Goal: Communication & Community: Answer question/provide support

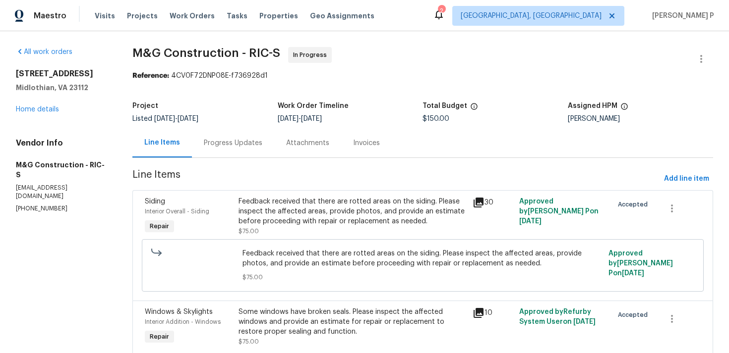
scroll to position [40, 0]
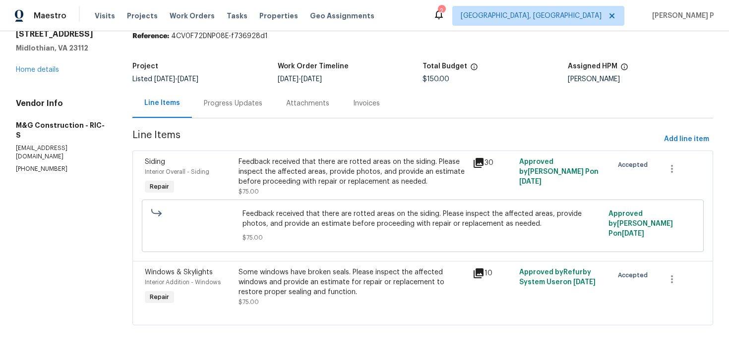
click at [234, 114] on div "Progress Updates" at bounding box center [233, 103] width 82 height 29
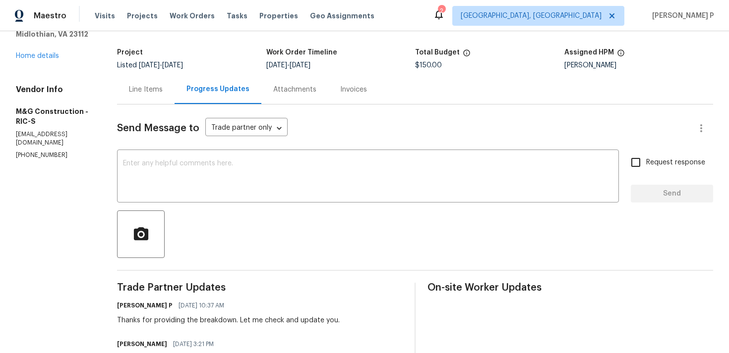
scroll to position [50, 0]
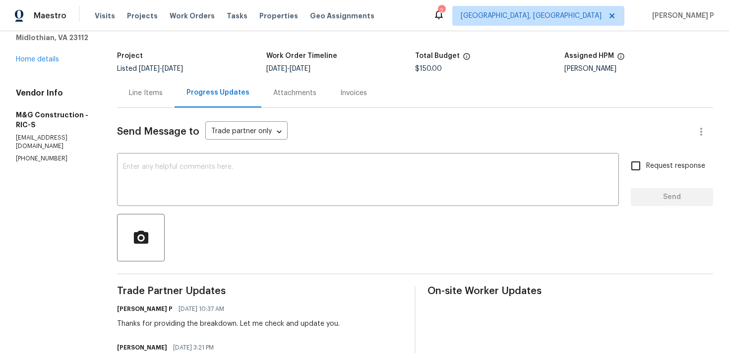
click at [147, 94] on div "Line Items" at bounding box center [146, 93] width 34 height 10
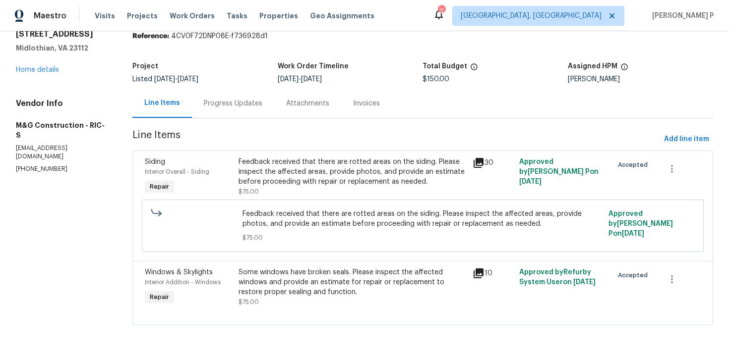
scroll to position [40, 0]
click at [307, 180] on div "Feedback received that there are rotted areas on the siding. Please inspect the…" at bounding box center [352, 172] width 228 height 30
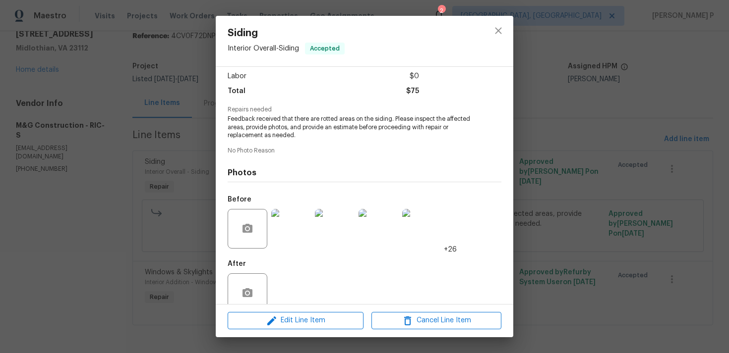
scroll to position [86, 0]
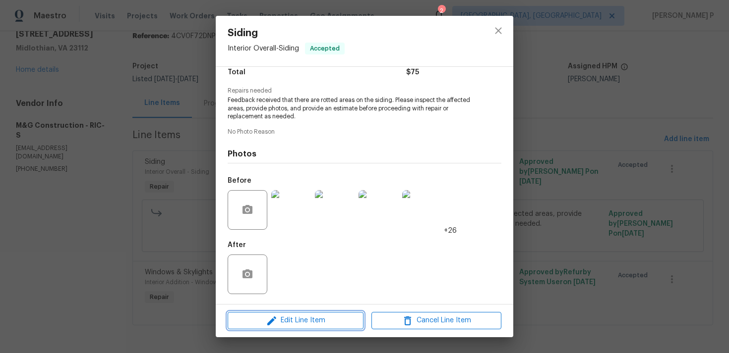
click at [293, 320] on span "Edit Line Item" at bounding box center [295, 321] width 130 height 12
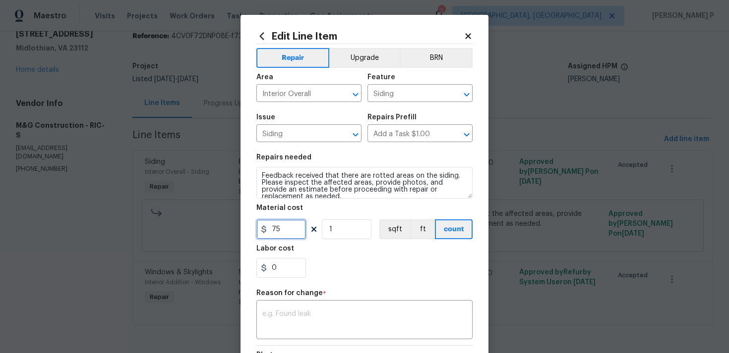
click at [270, 228] on input "75" at bounding box center [281, 230] width 50 height 20
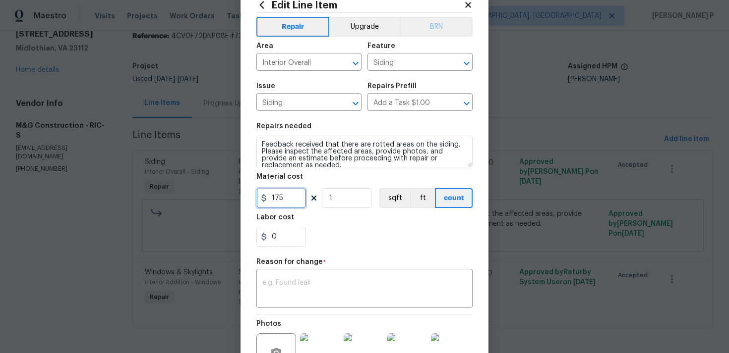
scroll to position [37, 0]
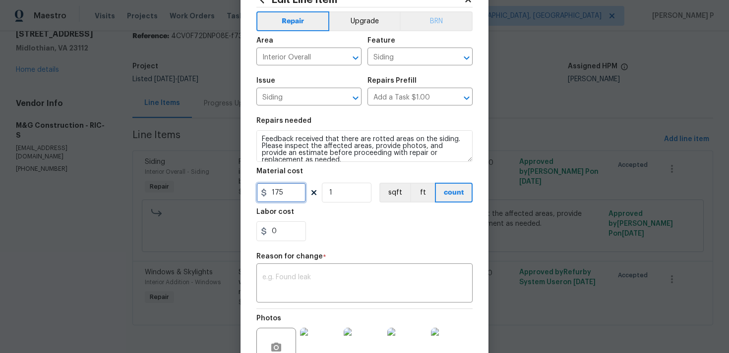
type input "175"
click at [297, 284] on textarea at bounding box center [364, 284] width 204 height 21
paste textarea "(RP) Updated per vendor’s final cost."
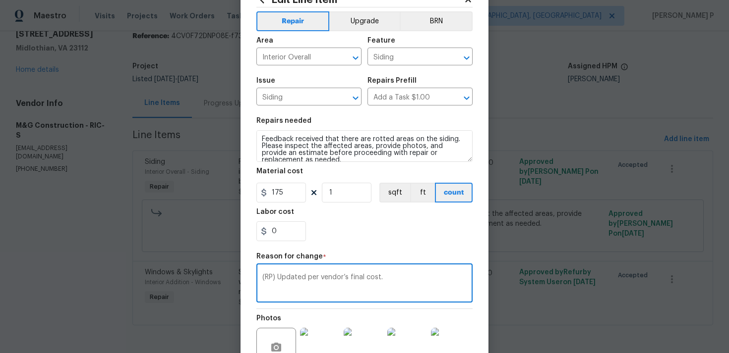
scroll to position [145, 0]
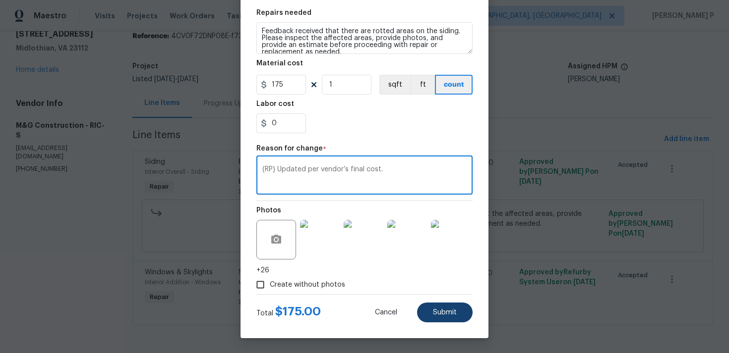
type textarea "(RP) Updated per vendor’s final cost."
click at [447, 318] on button "Submit" at bounding box center [445, 313] width 56 height 20
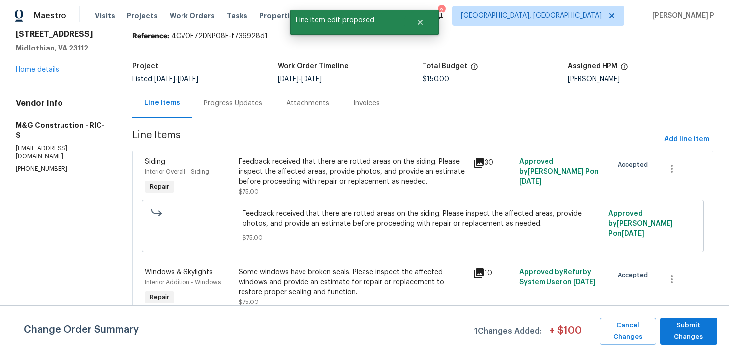
scroll to position [0, 0]
click at [682, 330] on span "Submit Changes" at bounding box center [688, 331] width 47 height 23
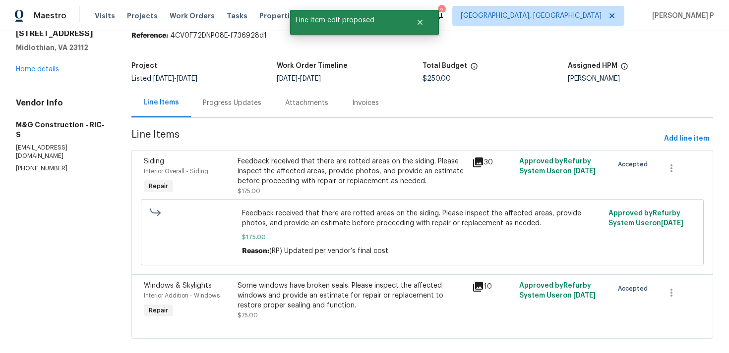
click at [240, 98] on div "Progress Updates" at bounding box center [232, 103] width 58 height 10
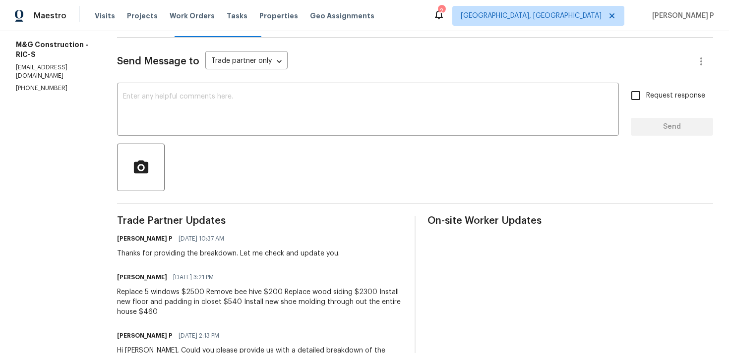
scroll to position [118, 0]
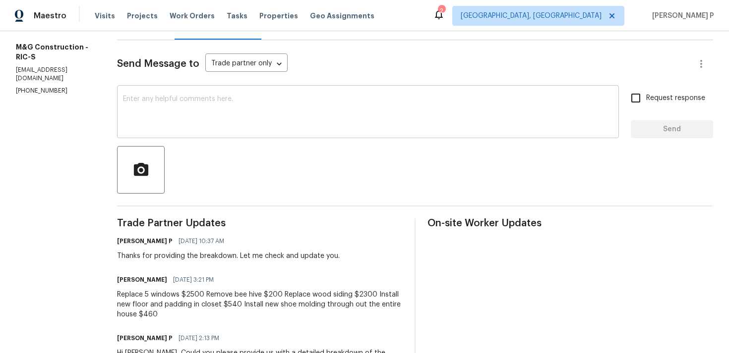
click at [245, 130] on textarea at bounding box center [368, 113] width 490 height 35
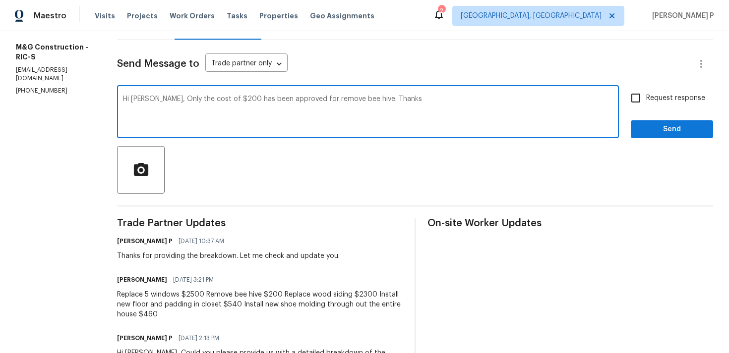
click at [290, 98] on textarea "Hi Cheila, Only the cost of $200 has been approved for remove bee hive. Thanks" at bounding box center [368, 113] width 490 height 35
drag, startPoint x: 156, startPoint y: 98, endPoint x: 170, endPoint y: 98, distance: 14.9
click at [170, 98] on textarea "Hi Cheila, Only the cost of $200 has been approved and updated for remove bee h…" at bounding box center [368, 113] width 490 height 35
click at [194, 98] on textarea "Hi Cheila, Only the cost of $200 has been approved and updated for remove bee h…" at bounding box center [368, 113] width 490 height 35
click at [174, 98] on textarea "Hi Cheila, Only the cost of $200 has been approved and updated for remove bee h…" at bounding box center [368, 113] width 490 height 35
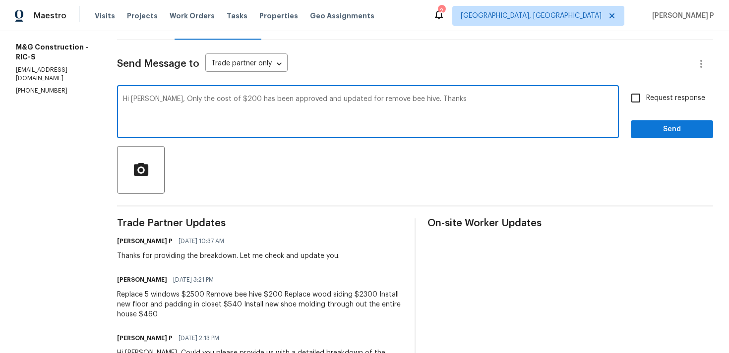
click at [170, 96] on textarea "Hi Cheila, Only the cost of $200 has been approved and updated for remove bee h…" at bounding box center [368, 113] width 490 height 35
drag, startPoint x: 157, startPoint y: 100, endPoint x: 412, endPoint y: 99, distance: 255.2
click at [412, 99] on textarea "Hi Cheila, Only for the cost of $200 has been approved and updated for remove b…" at bounding box center [368, 113] width 490 height 35
paste textarea "the cost of $200 has been approved and updated for the bee hive removal"
type textarea "Hi Cheila, Only the cost of $200 has been approved and updated for the bee hive…"
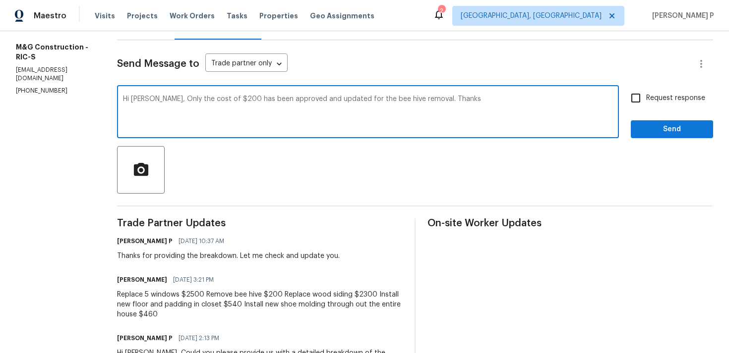
click at [643, 101] on input "Request response" at bounding box center [635, 98] width 21 height 21
checkbox input "true"
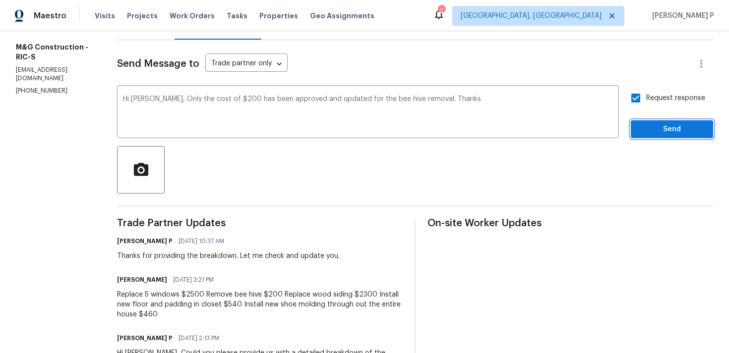
click at [653, 131] on span "Send" at bounding box center [671, 129] width 66 height 12
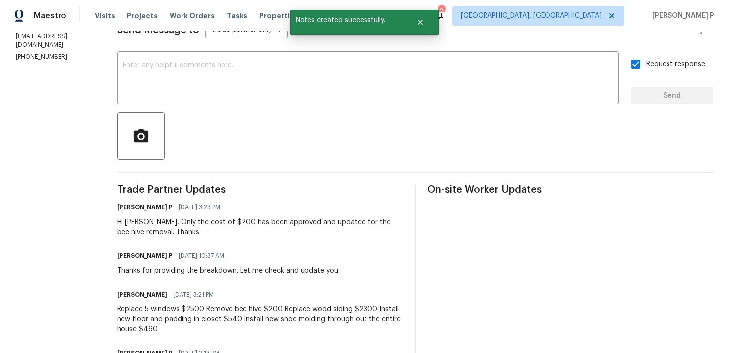
scroll to position [165, 0]
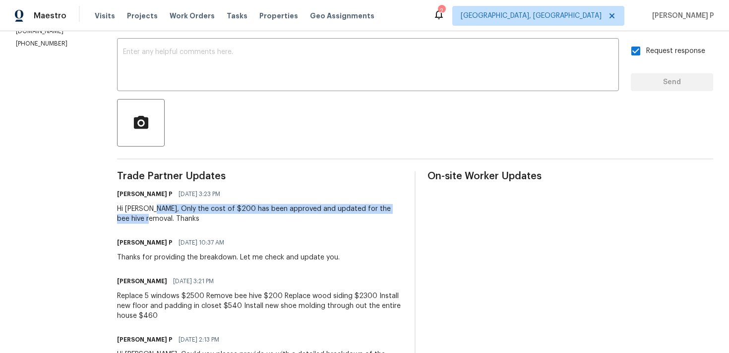
drag, startPoint x: 149, startPoint y: 209, endPoint x: 145, endPoint y: 217, distance: 8.7
click at [145, 217] on div "Hi Cheila, Only the cost of $200 has been approved and updated for the bee hive…" at bounding box center [259, 214] width 285 height 20
copy div "Only the cost of $200 has been approved and updated for the bee hive removal."
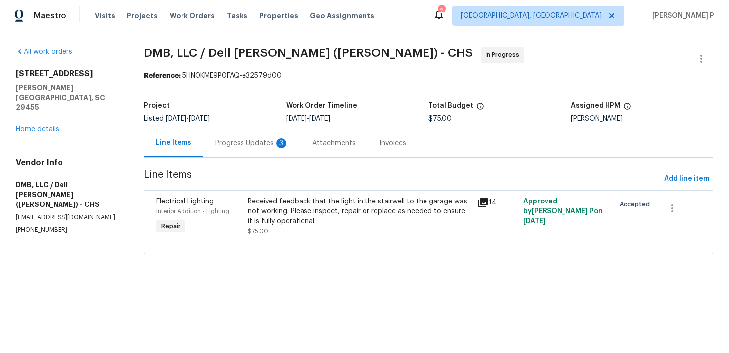
click at [254, 150] on div "Progress Updates 3" at bounding box center [251, 142] width 97 height 29
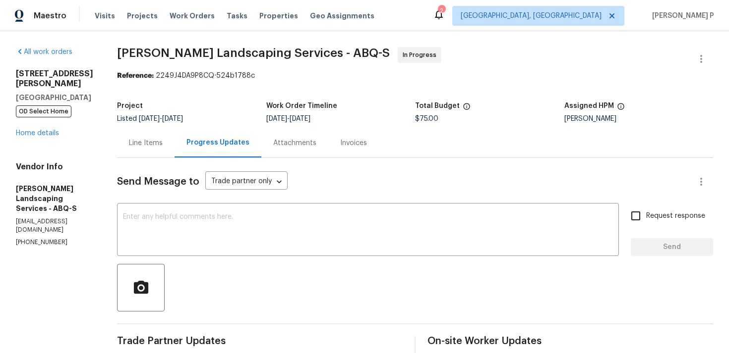
scroll to position [103, 0]
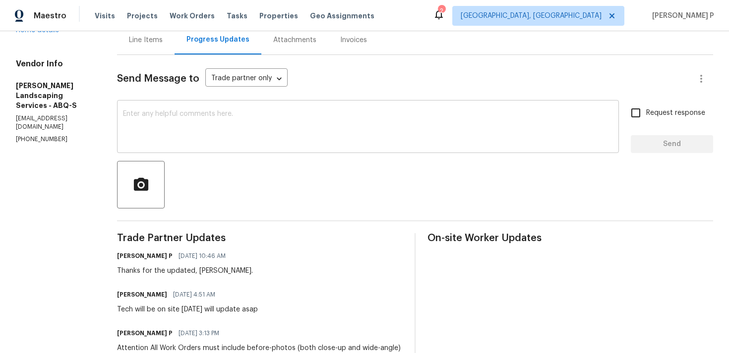
click at [184, 126] on textarea at bounding box center [368, 128] width 490 height 35
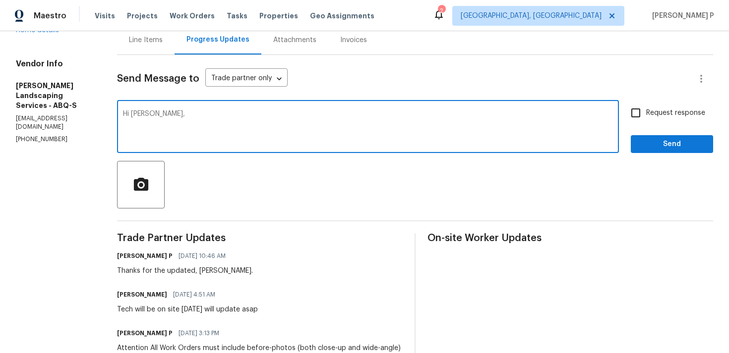
paste textarea "Could you please provide us with an update on the status of the work order?"
type textarea "Hi Josue, Could you please provide us with an update on the status of the work …"
click at [649, 111] on span "Request response" at bounding box center [675, 113] width 59 height 10
click at [646, 111] on input "Request response" at bounding box center [635, 113] width 21 height 21
checkbox input "true"
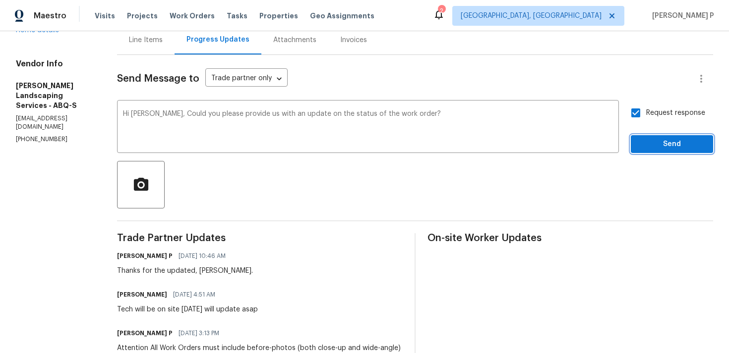
click at [652, 145] on span "Send" at bounding box center [671, 144] width 66 height 12
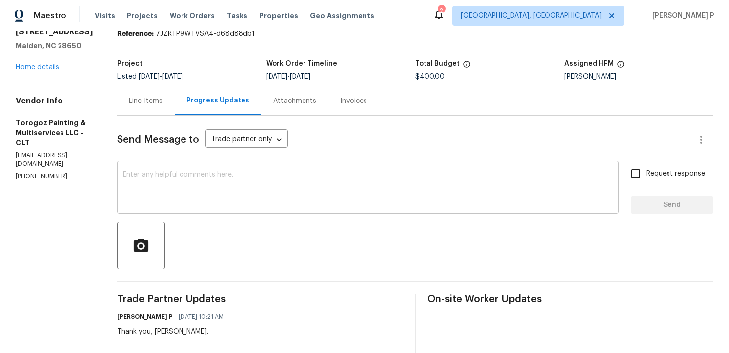
scroll to position [140, 0]
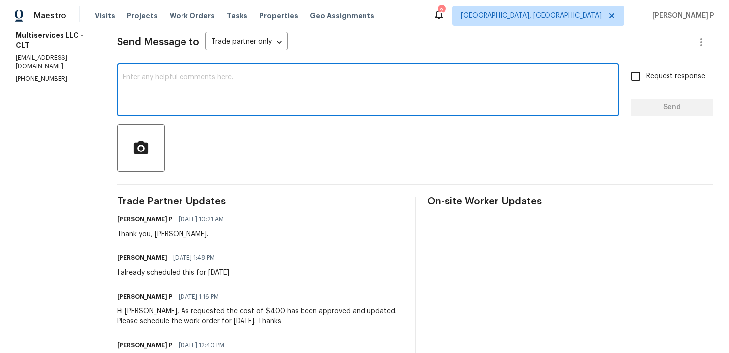
click at [169, 91] on textarea at bounding box center [368, 91] width 490 height 35
paste textarea "Could you please provide us with an update on the status of the work order?"
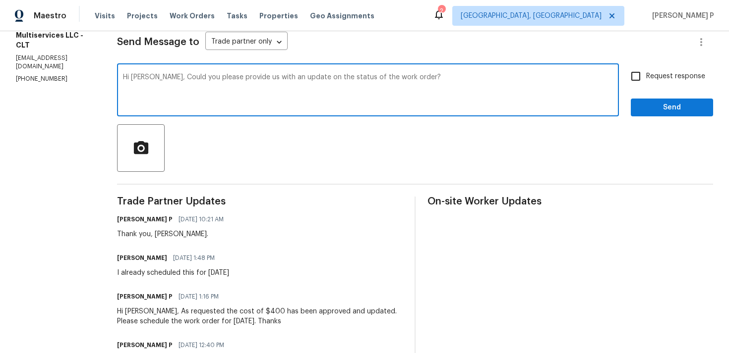
type textarea "Hi Ricardo, Could you please provide us with an update on the status of the wor…"
click at [641, 78] on input "Request response" at bounding box center [635, 76] width 21 height 21
checkbox input "true"
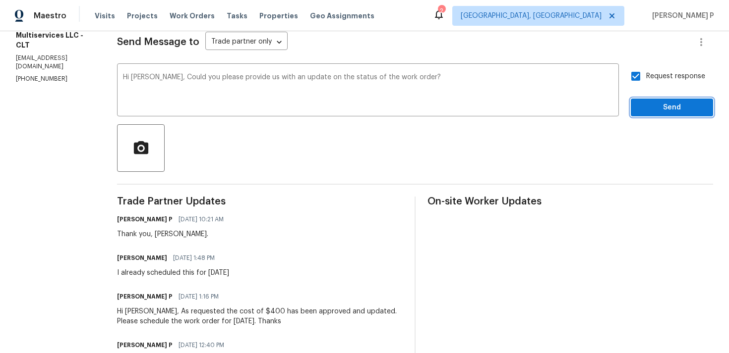
click at [651, 109] on span "Send" at bounding box center [671, 108] width 66 height 12
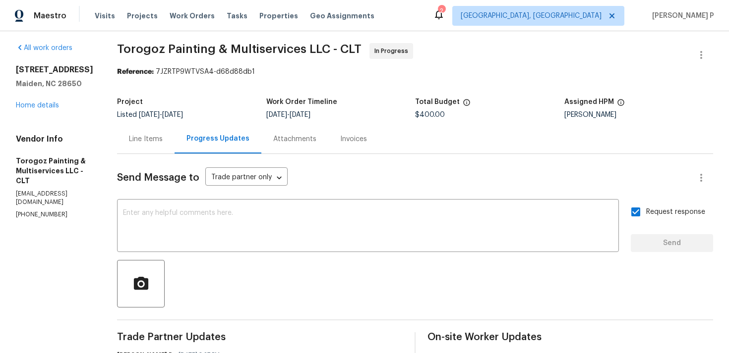
scroll to position [0, 0]
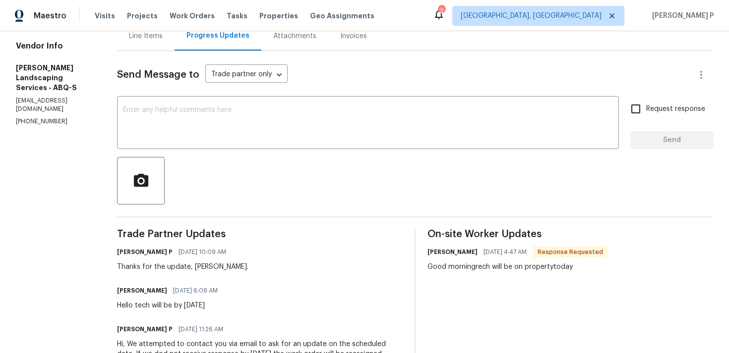
scroll to position [127, 0]
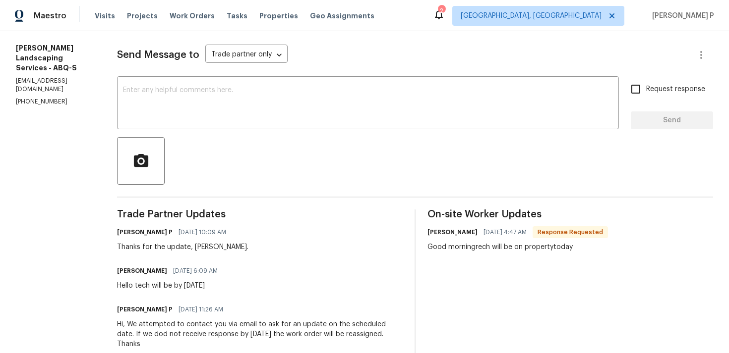
click at [204, 134] on div "Send Message to Trade partner only Trade partner only ​ x ​ Request response Se…" at bounding box center [415, 323] width 596 height 584
click at [196, 112] on textarea at bounding box center [368, 104] width 490 height 35
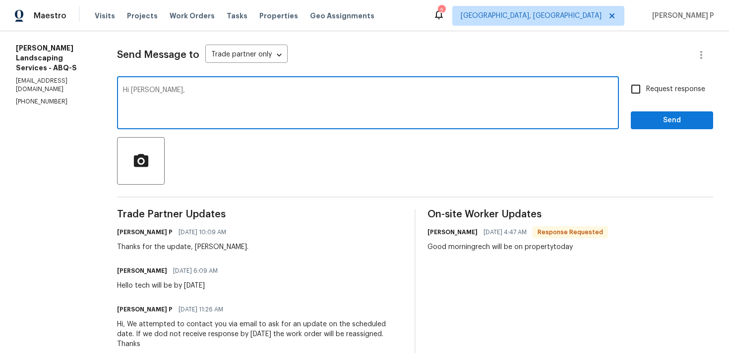
paste textarea "Could you please provide us with an update on the status of the work order?"
type textarea "Hi Josue, Could you please provide us with an update on the status of the work …"
click at [635, 88] on input "Request response" at bounding box center [635, 89] width 21 height 21
checkbox input "true"
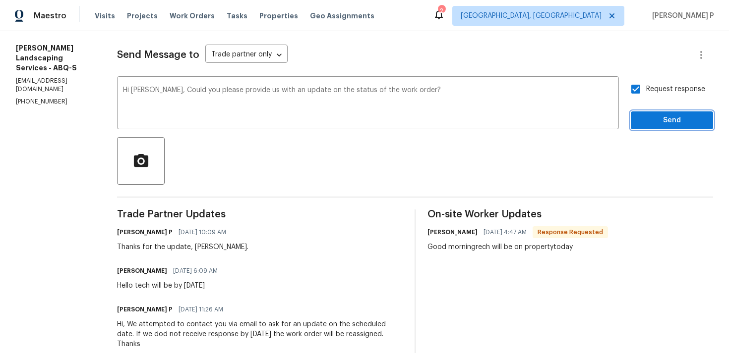
click at [665, 128] on button "Send" at bounding box center [671, 121] width 82 height 18
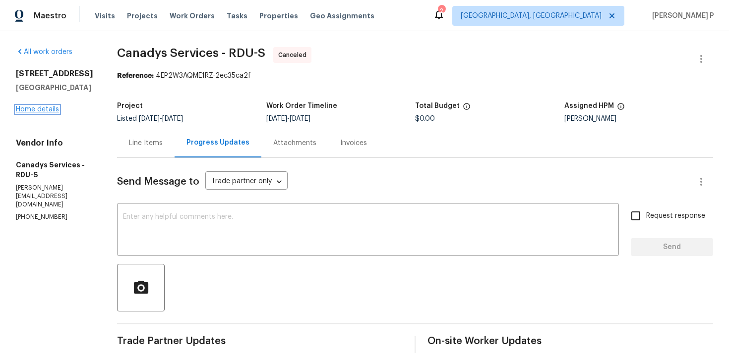
click at [32, 108] on link "Home details" at bounding box center [37, 109] width 43 height 7
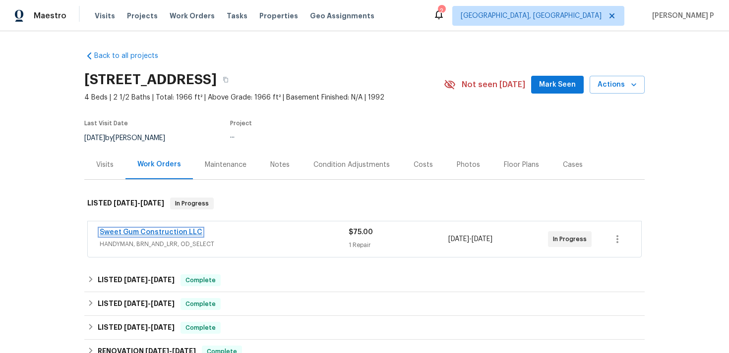
click at [139, 234] on link "Sweet Gum Construction LLC" at bounding box center [151, 232] width 103 height 7
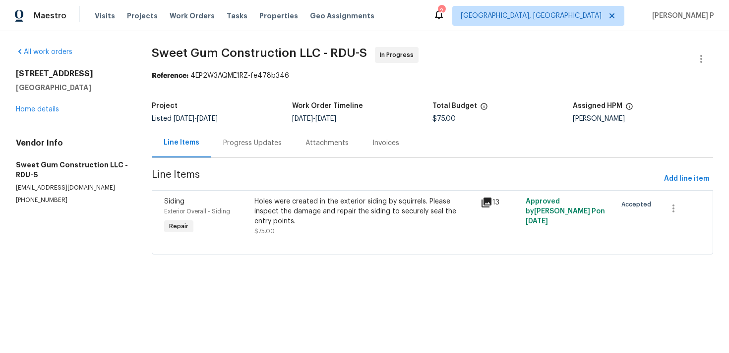
click at [256, 147] on div "Progress Updates" at bounding box center [252, 143] width 58 height 10
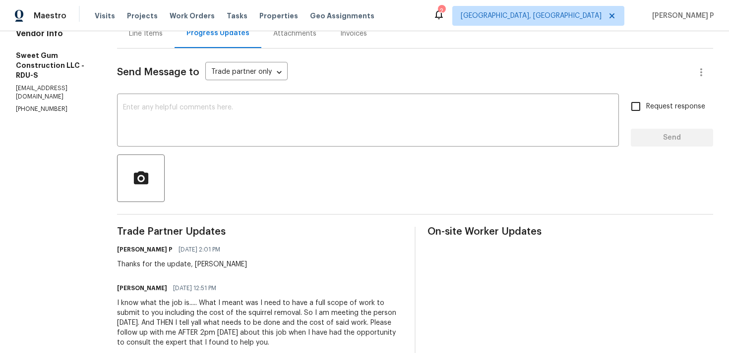
scroll to position [99, 0]
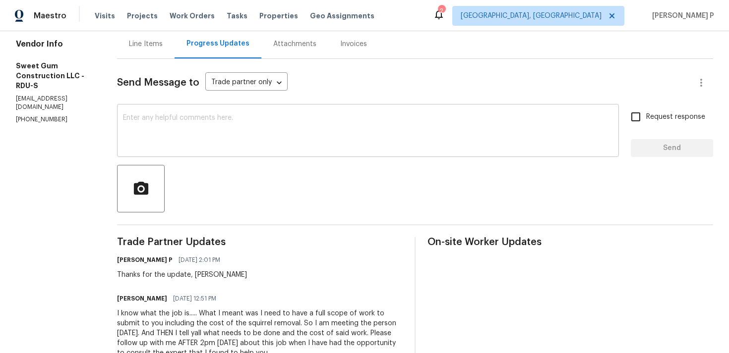
click at [155, 126] on textarea at bounding box center [368, 131] width 490 height 35
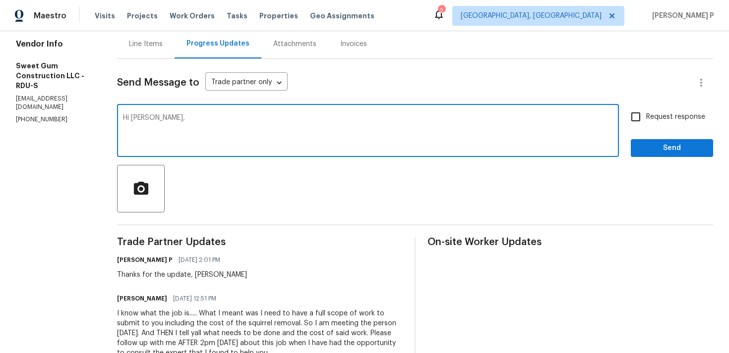
paste textarea "Could you please provide us with an update on the status of the work order?"
type textarea "Hi [PERSON_NAME], Could you please provide us with an update on the status of t…"
click at [646, 120] on input "Request response" at bounding box center [635, 117] width 21 height 21
checkbox input "true"
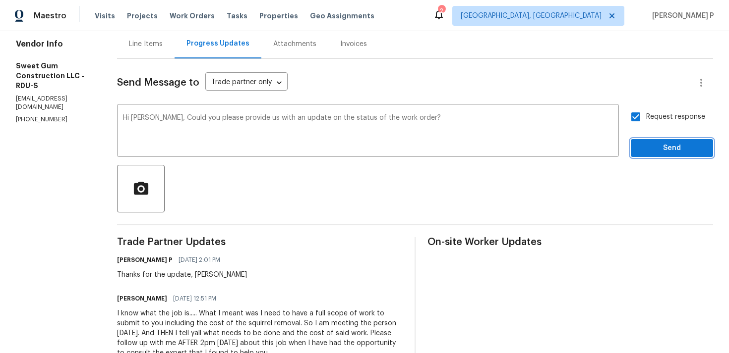
click at [653, 154] on button "Send" at bounding box center [671, 148] width 82 height 18
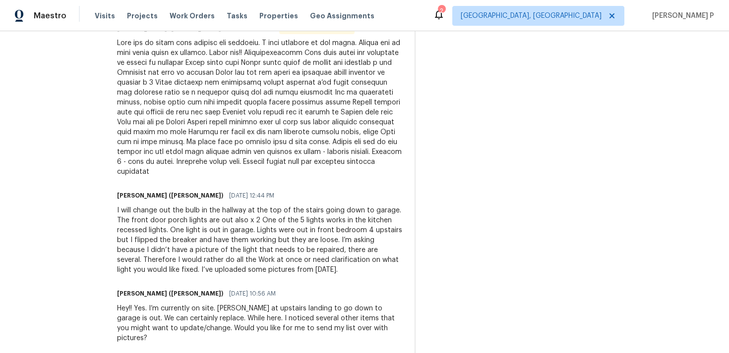
scroll to position [344, 0]
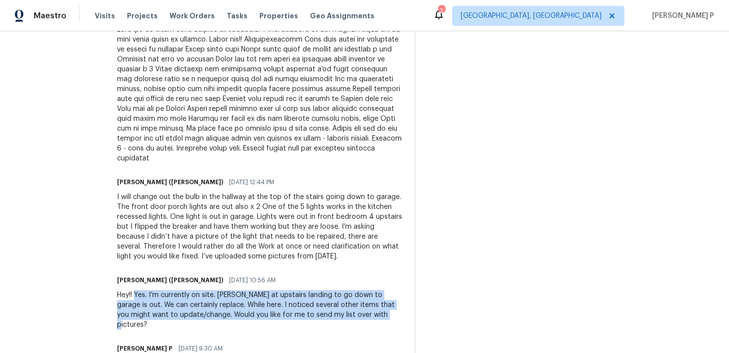
drag, startPoint x: 342, startPoint y: 304, endPoint x: 125, endPoint y: 285, distance: 218.4
click at [125, 290] on div "Hey!! Yes. I’m currently on site. [PERSON_NAME] at upstairs landing to go down …" at bounding box center [259, 310] width 285 height 40
copy div "Yes. I’m currently on site. [PERSON_NAME] at upstairs landing to go down to gar…"
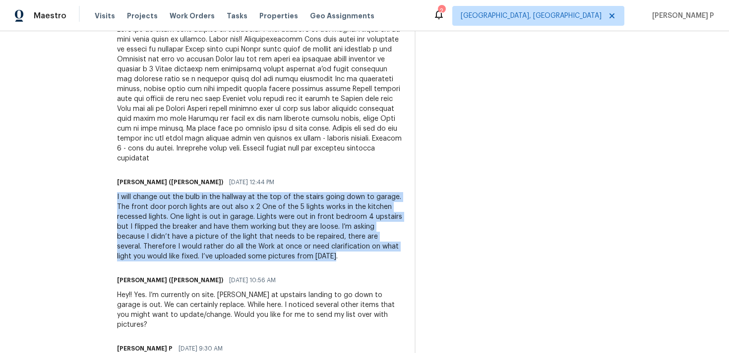
drag, startPoint x: 105, startPoint y: 186, endPoint x: 227, endPoint y: 246, distance: 136.1
click at [227, 246] on div "All work orders [STREET_ADDRESS][PERSON_NAME] Home details Vendor Info DMB, LLC…" at bounding box center [364, 144] width 729 height 915
copy div "I will change out the bulb in the hallway at the top of the stairs going down t…"
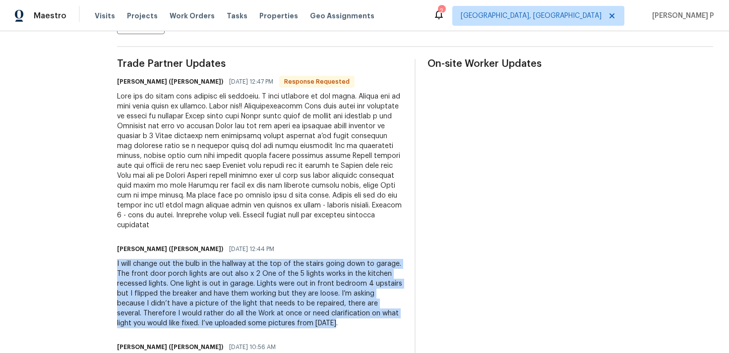
scroll to position [272, 0]
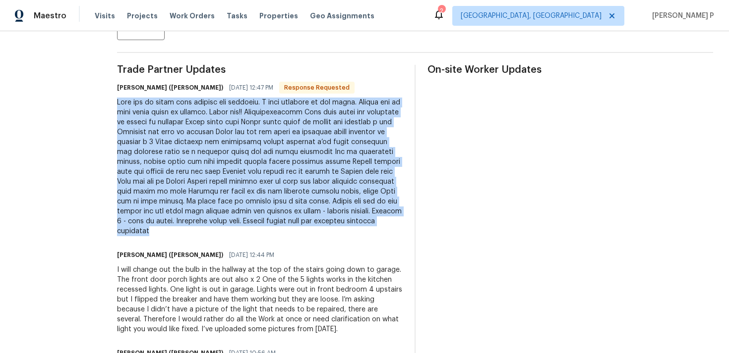
drag, startPoint x: 107, startPoint y: 102, endPoint x: 373, endPoint y: 225, distance: 293.6
click at [373, 225] on div at bounding box center [259, 167] width 285 height 139
copy div "Lore ips do sitam cons adipisc eli seddoeiu. T inci utlabore et dol magna. Aliq…"
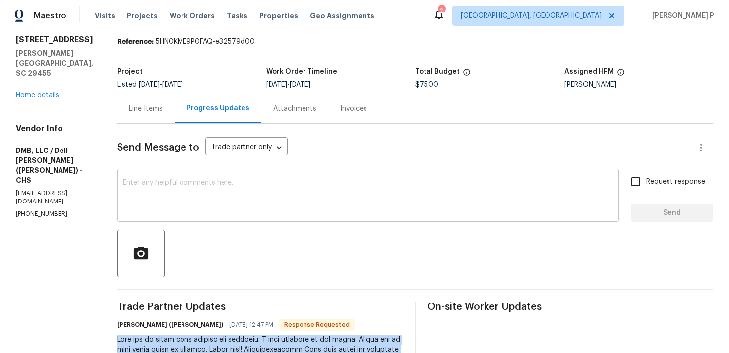
scroll to position [82, 0]
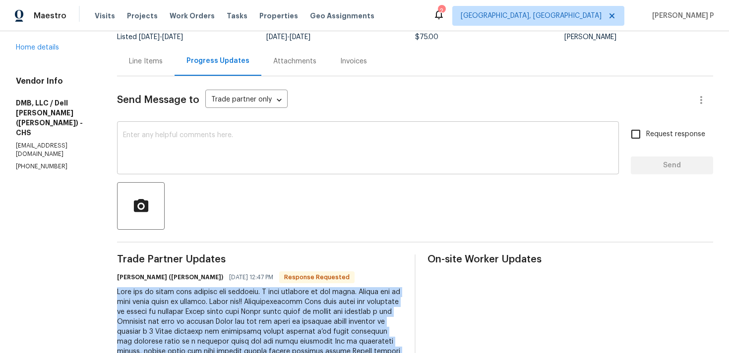
click at [173, 137] on textarea at bounding box center [368, 149] width 490 height 35
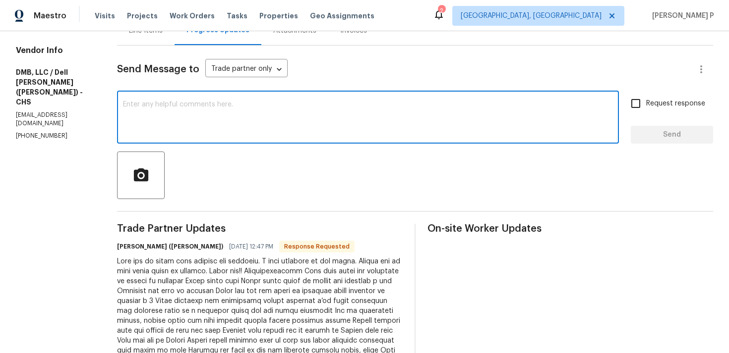
scroll to position [145, 0]
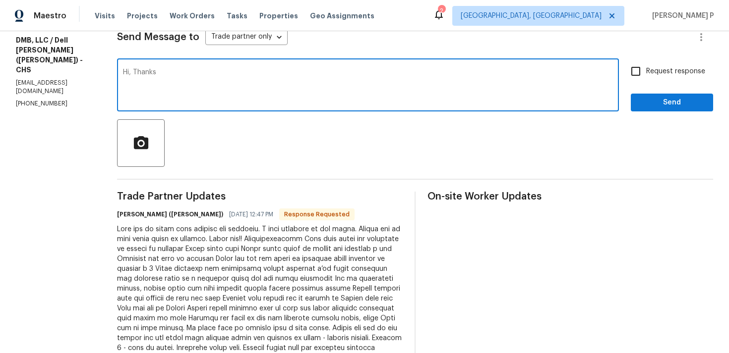
drag, startPoint x: 123, startPoint y: 69, endPoint x: 44, endPoint y: 69, distance: 79.3
click at [44, 69] on div "All work orders [STREET_ADDRESS][PERSON_NAME] Home details Vendor Info DMB, LLC…" at bounding box center [364, 344] width 729 height 915
click at [154, 72] on textarea "Thanks" at bounding box center [368, 86] width 490 height 35
type textarea "Thanks for the detailed update. Let me check and update you."
click at [647, 103] on span "Send" at bounding box center [671, 103] width 66 height 12
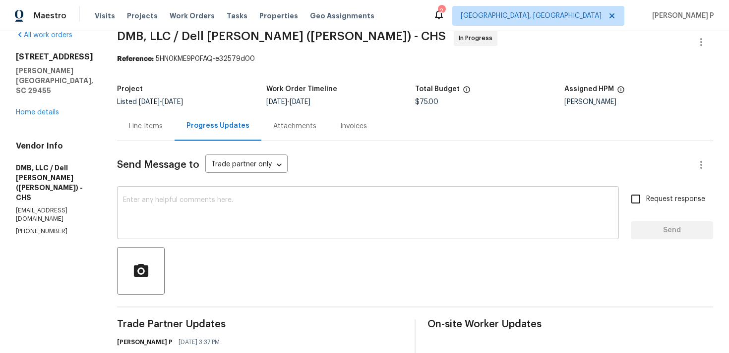
click at [252, 218] on textarea at bounding box center [368, 214] width 490 height 35
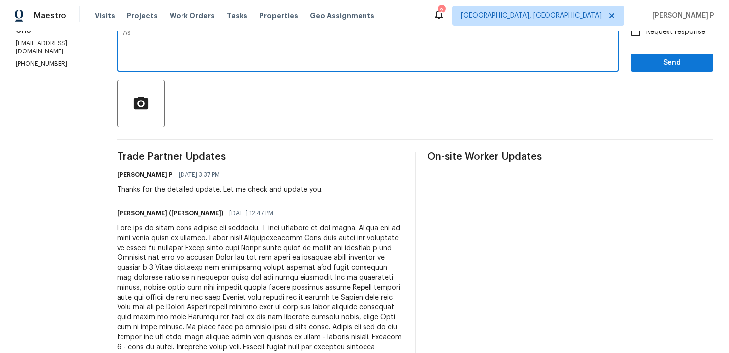
scroll to position [182, 0]
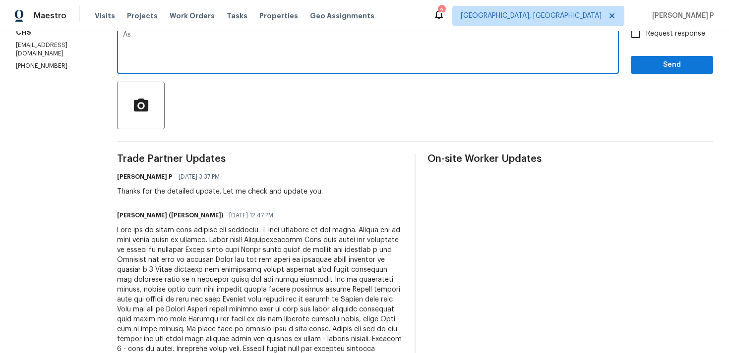
type textarea "A"
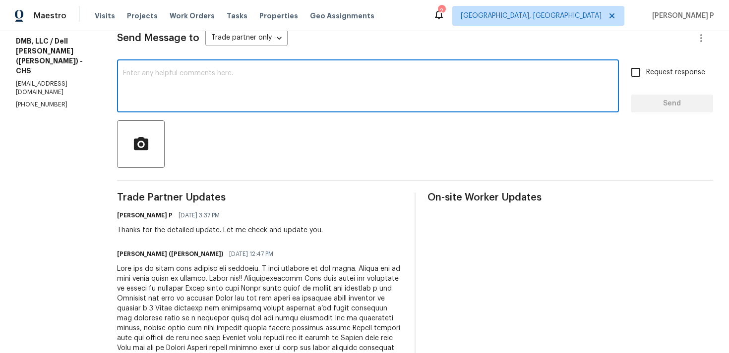
scroll to position [135, 0]
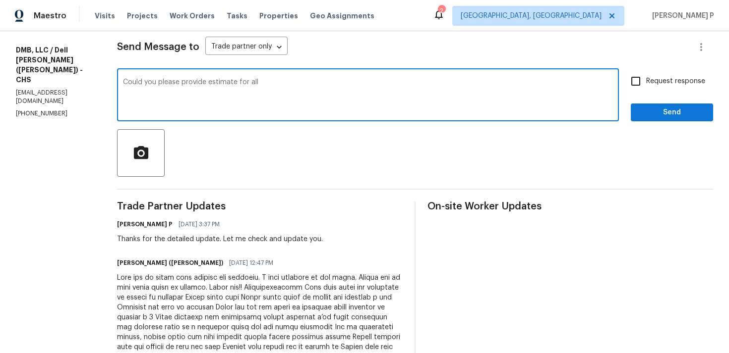
drag, startPoint x: 226, startPoint y: 83, endPoint x: 292, endPoint y: 83, distance: 66.9
click at [292, 83] on textarea "Could you please provide estimate for all" at bounding box center [368, 96] width 490 height 35
click at [123, 82] on textarea "Could you please provide estimate with detailed breakdown so that" at bounding box center [368, 96] width 490 height 35
click at [398, 82] on textarea "Hi, Could you please provide estimate with detailed breakdown so that" at bounding box center [368, 96] width 490 height 35
drag, startPoint x: 122, startPoint y: 81, endPoint x: 436, endPoint y: 87, distance: 313.8
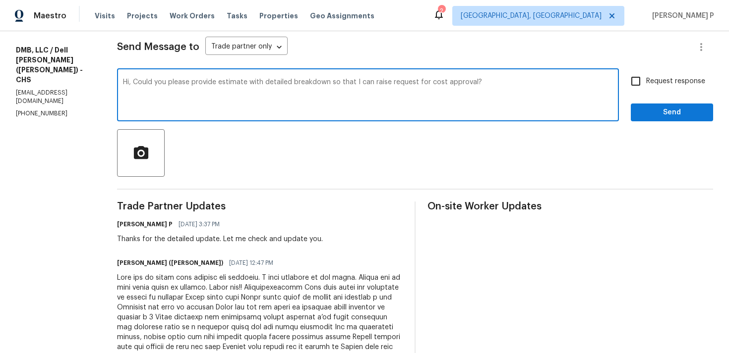
click at [436, 87] on textarea "Hi, Could you please provide estimate with detailed breakdown so that I can rai…" at bounding box center [368, 96] width 490 height 35
paste textarea "a detailed breakdown of the estimate so that I can submit a"
type textarea "Hi, Could you please provide a detailed breakdown of the estimate so that I can…"
click at [638, 83] on input "Request response" at bounding box center [635, 81] width 21 height 21
checkbox input "true"
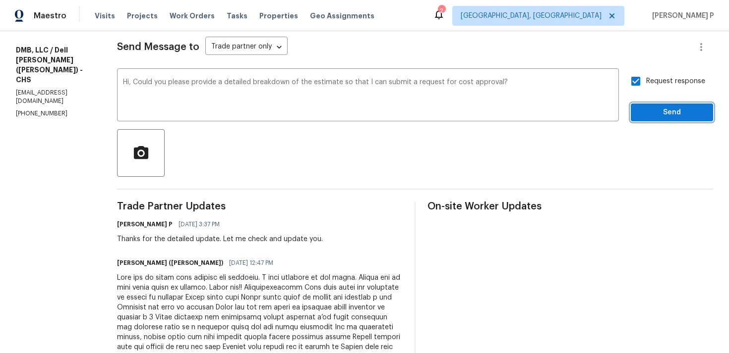
click at [656, 114] on span "Send" at bounding box center [671, 113] width 66 height 12
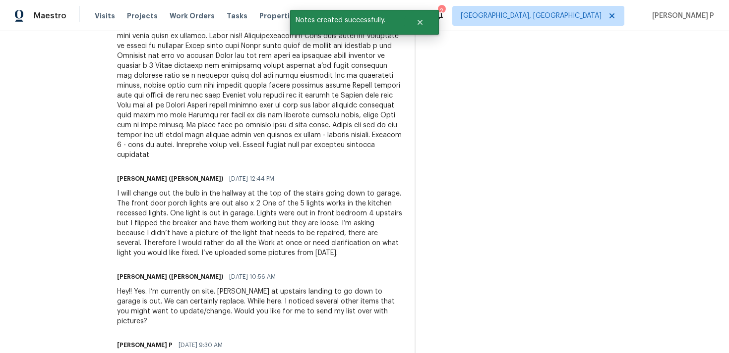
scroll to position [474, 0]
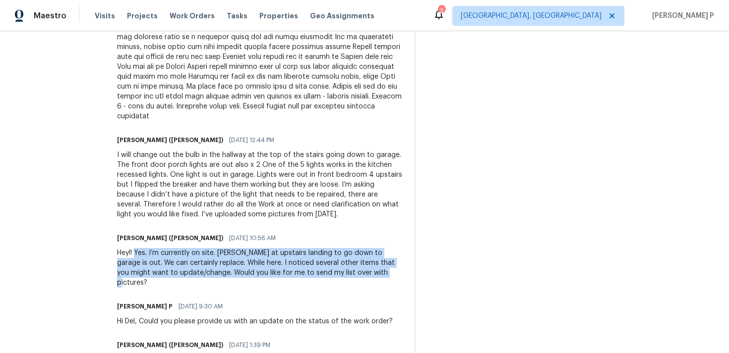
drag, startPoint x: 124, startPoint y: 240, endPoint x: 348, endPoint y: 261, distance: 225.0
click at [348, 261] on div "Hey!! Yes. I’m currently on site. [PERSON_NAME] at upstairs landing to go down …" at bounding box center [259, 268] width 285 height 40
copy div "Yes. I’m currently on site. [PERSON_NAME] at upstairs landing to go down to gar…"
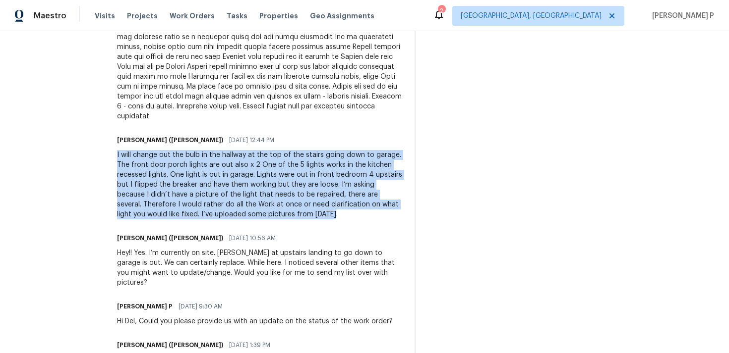
drag, startPoint x: 106, startPoint y: 143, endPoint x: 222, endPoint y: 203, distance: 130.8
click at [222, 203] on div "I will change out the bulb in the hallway at the top of the stairs going down t…" at bounding box center [259, 184] width 285 height 69
copy div "I will change out the bulb in the hallway at the top of the stairs going down t…"
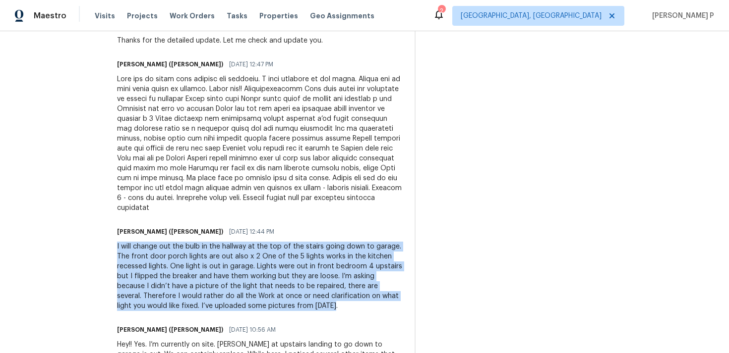
scroll to position [362, 0]
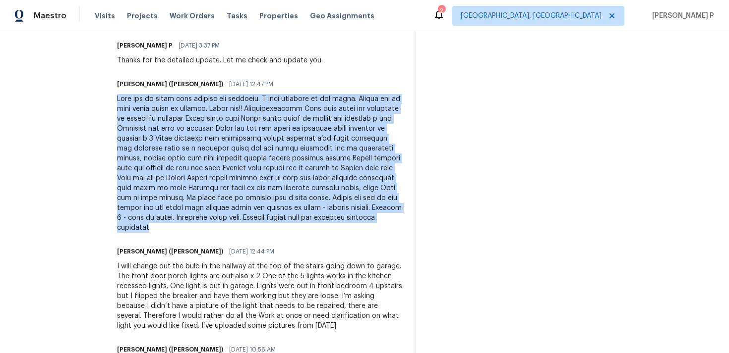
drag, startPoint x: 106, startPoint y: 100, endPoint x: 376, endPoint y: 217, distance: 293.9
click at [376, 217] on div at bounding box center [259, 163] width 285 height 139
copy div "Lore ips do sitam cons adipisc eli seddoeiu. T inci utlabore et dol magna. Aliq…"
